Goal: Navigation & Orientation: Find specific page/section

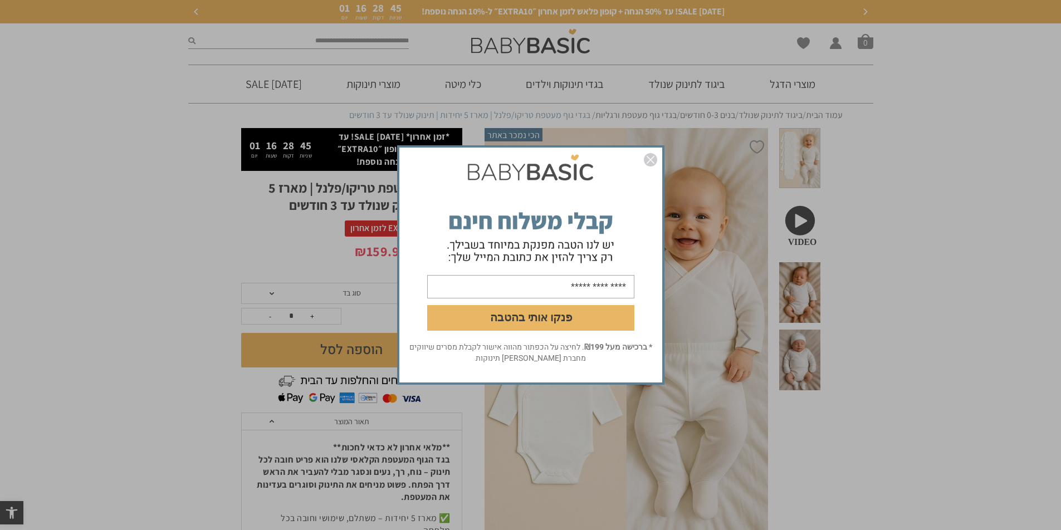
click at [653, 157] on img "סגור" at bounding box center [650, 159] width 13 height 13
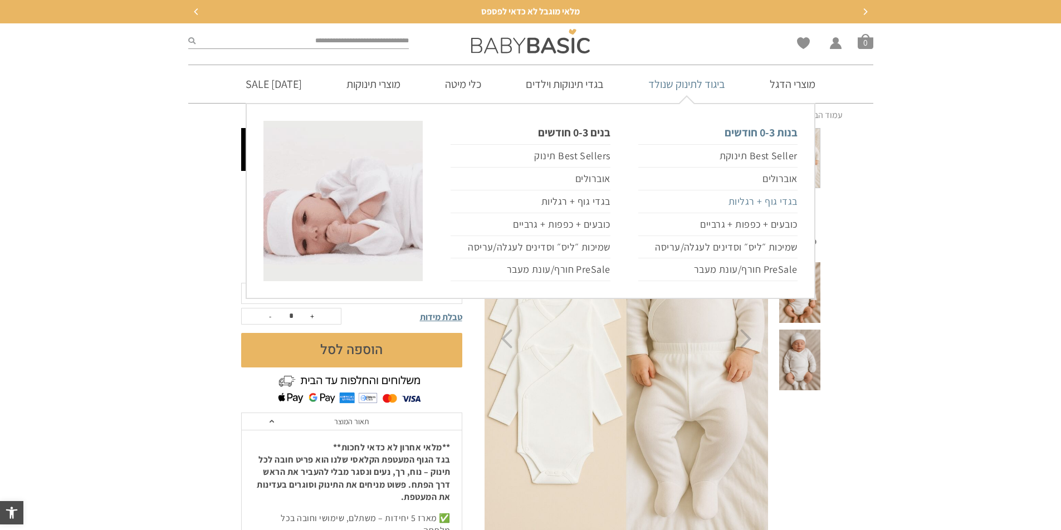
click at [774, 202] on link "בגדי גוף + רגליות" at bounding box center [717, 201] width 159 height 23
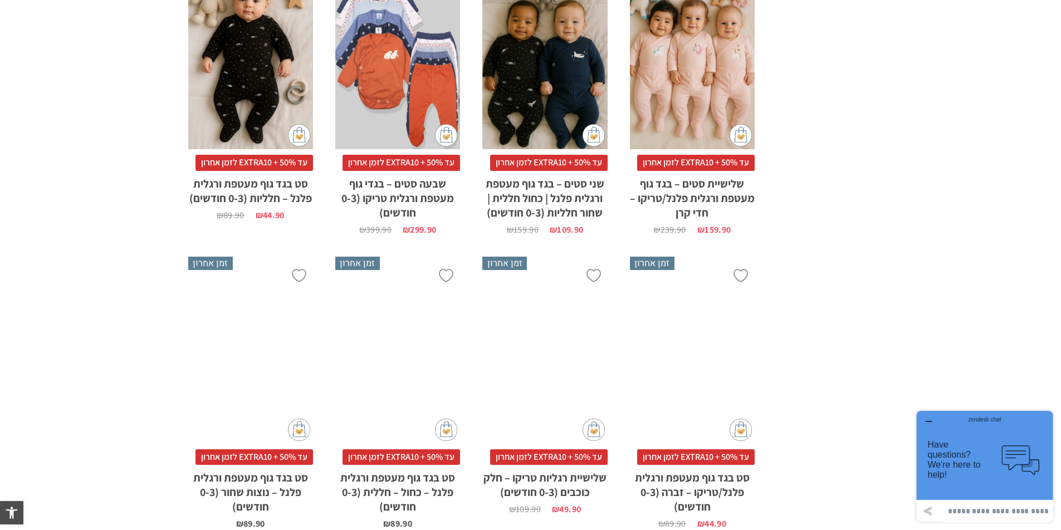
scroll to position [1559, 0]
